Goal: Check status: Check status

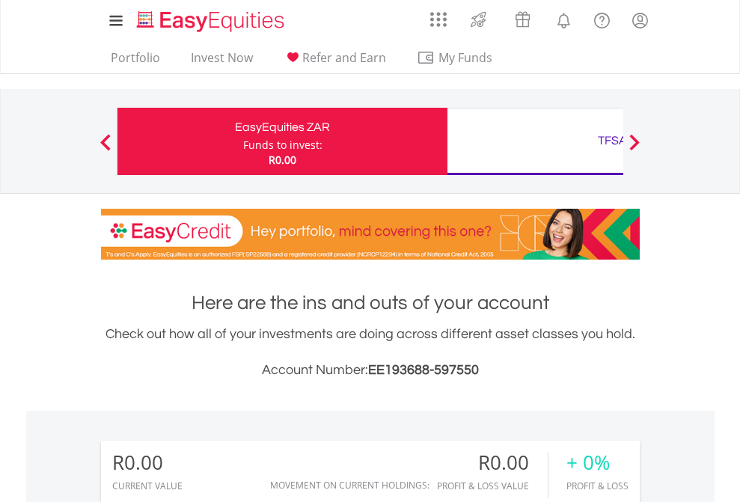
scroll to position [144, 235]
click at [243, 141] on div "Funds to invest:" at bounding box center [282, 145] width 79 height 15
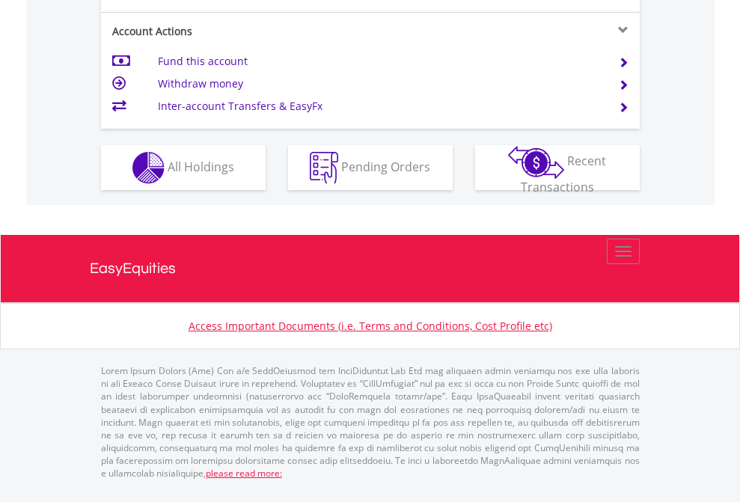
scroll to position [1465, 0]
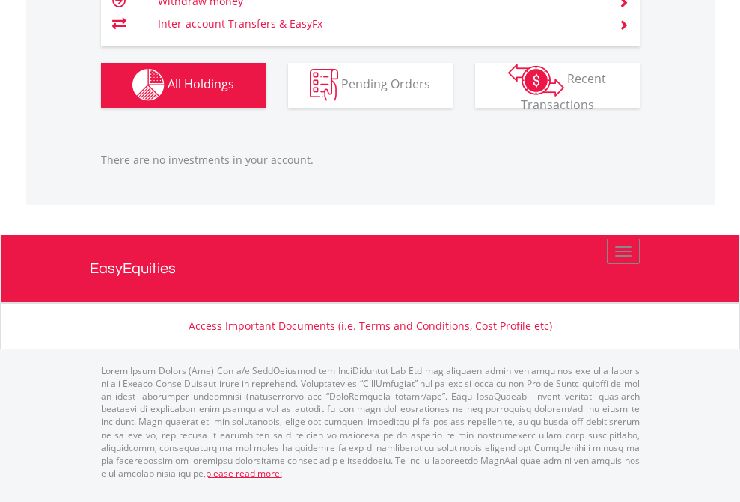
scroll to position [1482, 0]
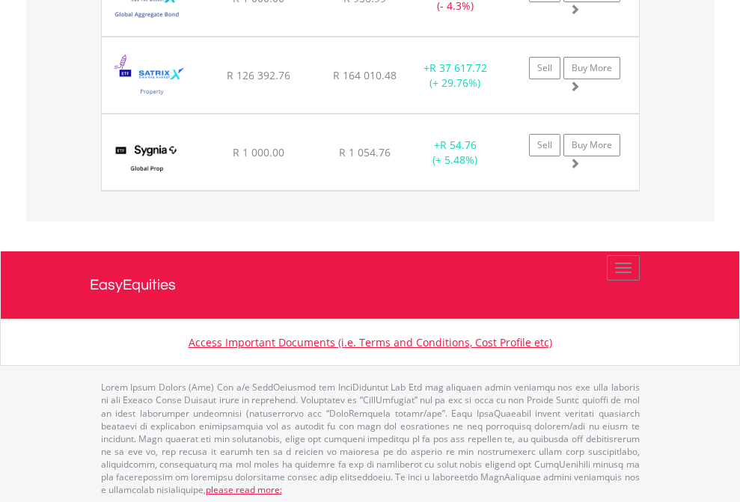
scroll to position [144, 235]
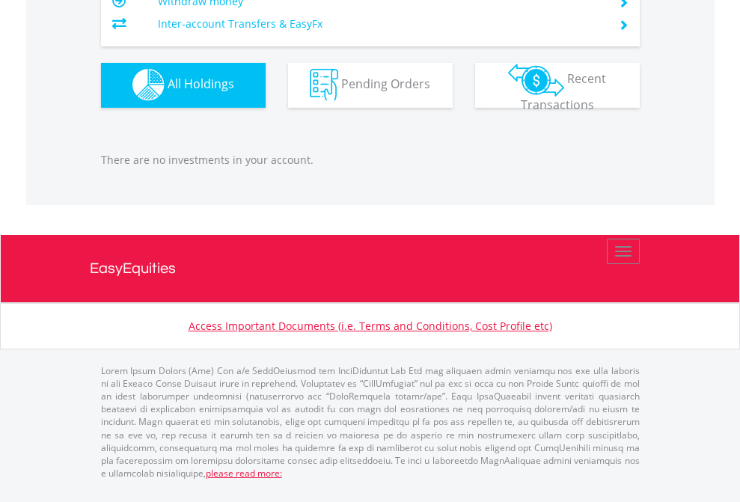
scroll to position [144, 235]
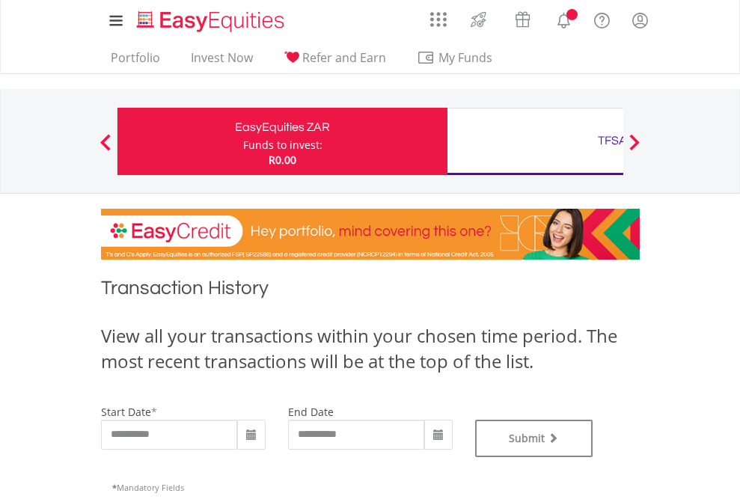
type input "**********"
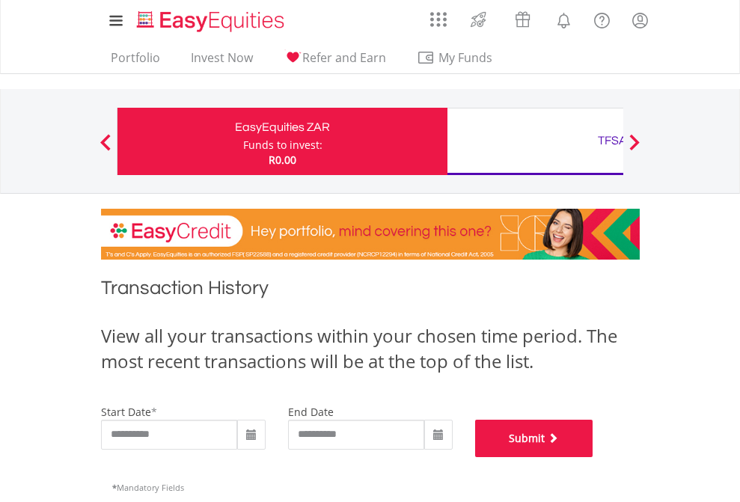
click at [593, 457] on button "Submit" at bounding box center [534, 438] width 118 height 37
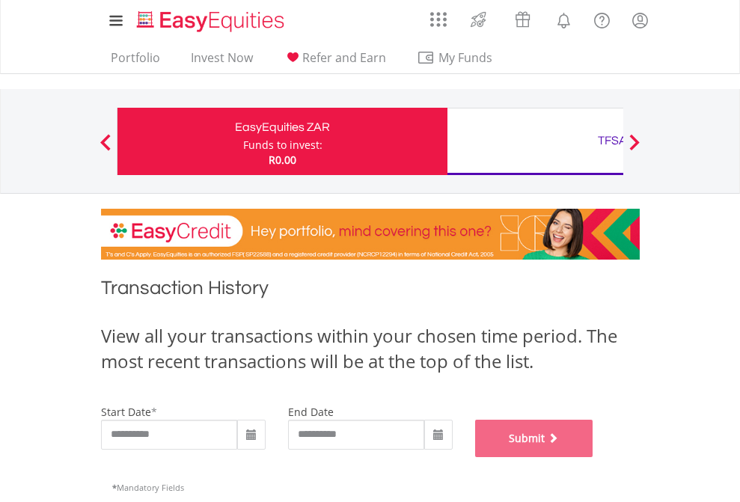
scroll to position [607, 0]
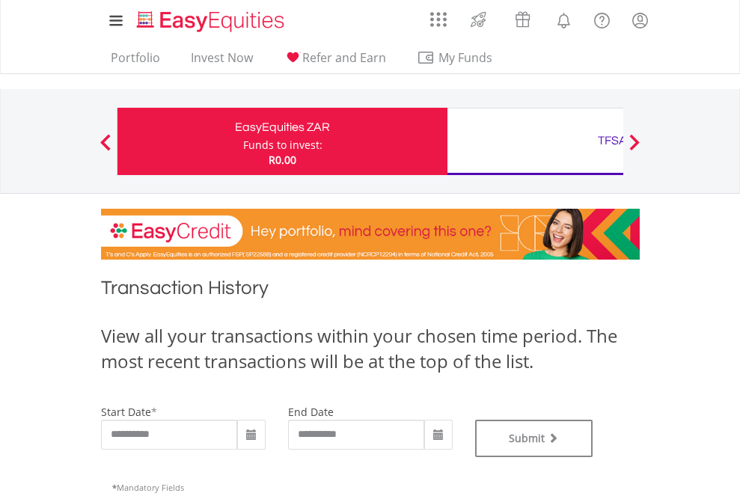
click at [535, 141] on div "TFSA" at bounding box center [613, 140] width 312 height 21
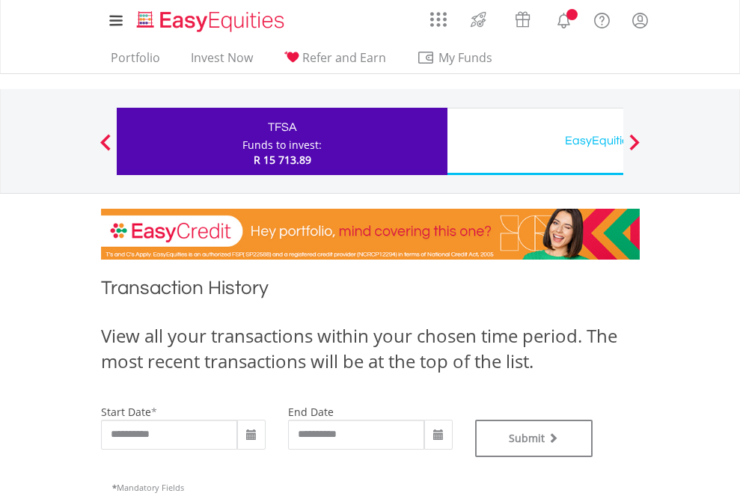
type input "**********"
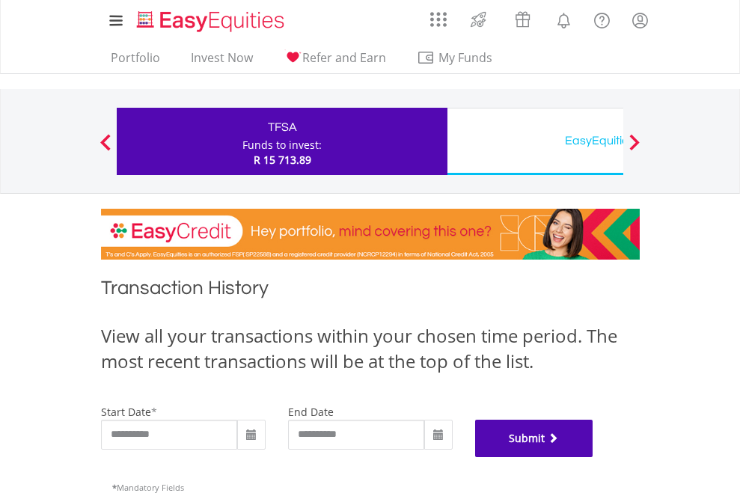
click at [593, 457] on button "Submit" at bounding box center [534, 438] width 118 height 37
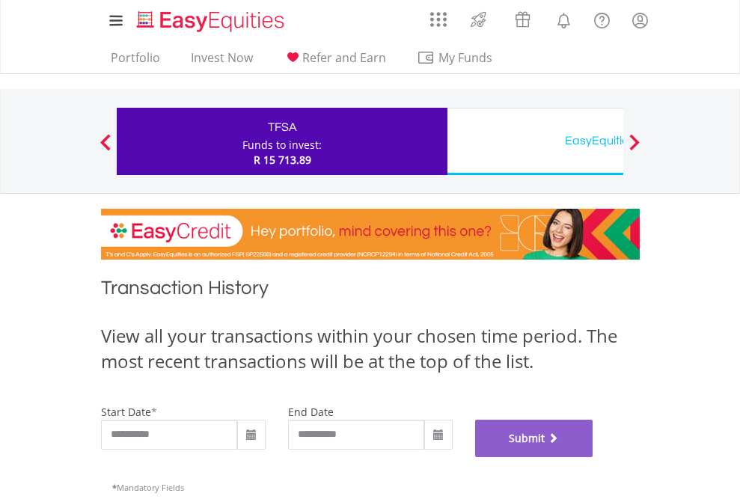
scroll to position [607, 0]
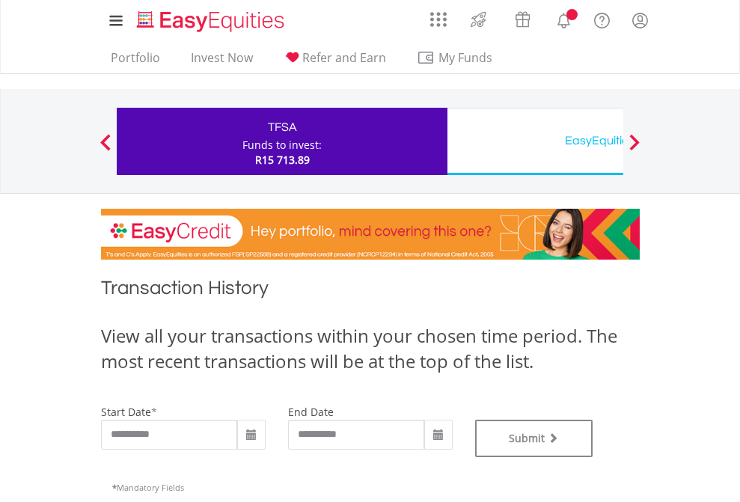
click at [535, 141] on div "EasyEquities USD" at bounding box center [613, 140] width 312 height 21
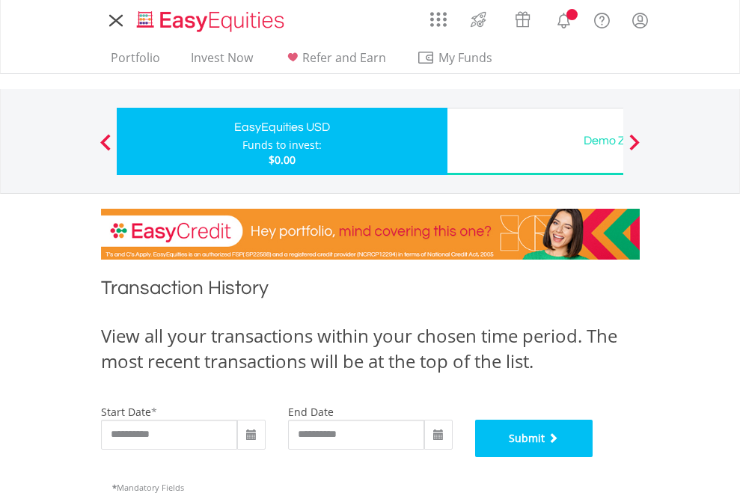
click at [593, 457] on button "Submit" at bounding box center [534, 438] width 118 height 37
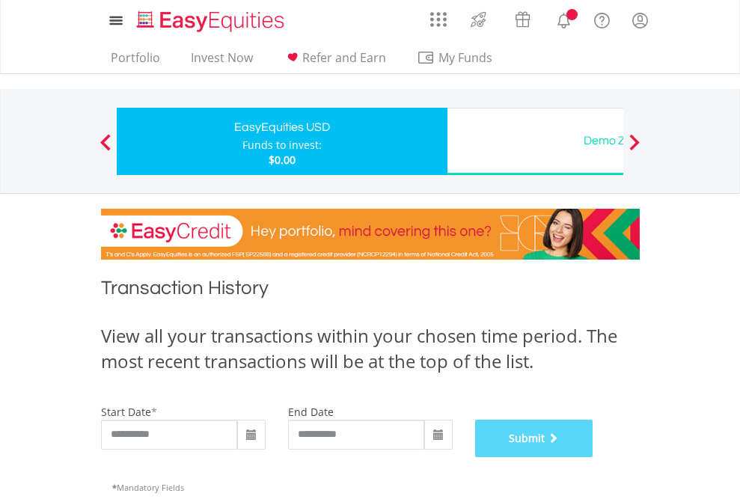
scroll to position [607, 0]
